Goal: Navigation & Orientation: Understand site structure

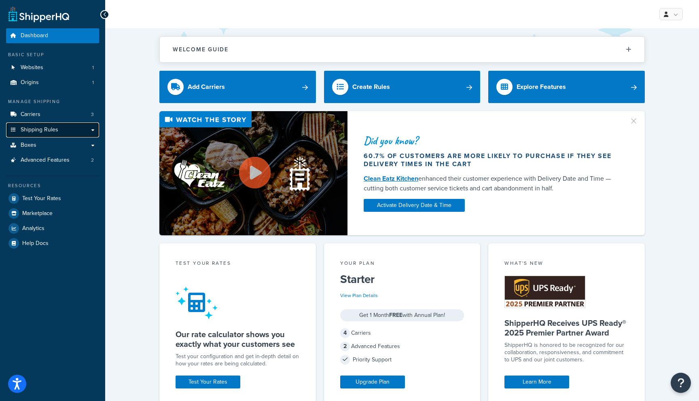
click at [37, 128] on span "Shipping Rules" at bounding box center [40, 130] width 38 height 7
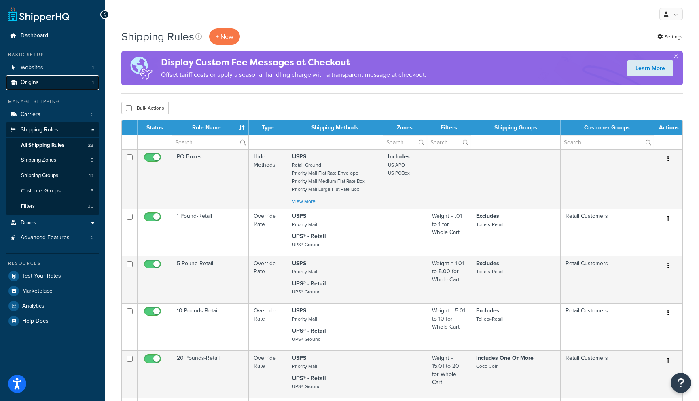
click at [38, 80] on span "Origins" at bounding box center [30, 82] width 18 height 7
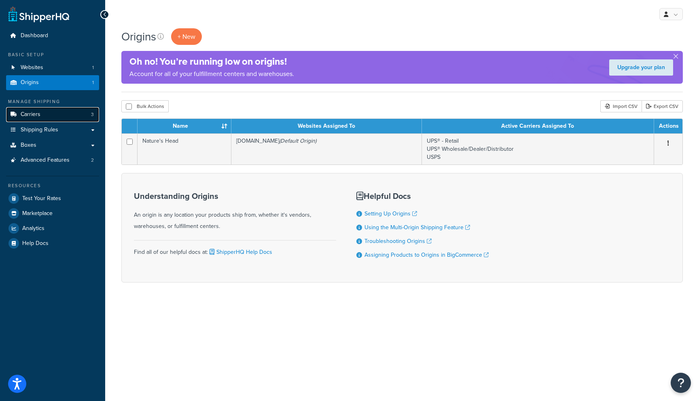
click at [38, 113] on span "Carriers" at bounding box center [31, 114] width 20 height 7
